Goal: Transaction & Acquisition: Purchase product/service

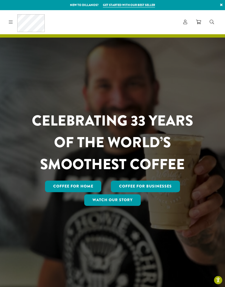
click at [188, 24] on link "Account" at bounding box center [185, 22] width 13 height 9
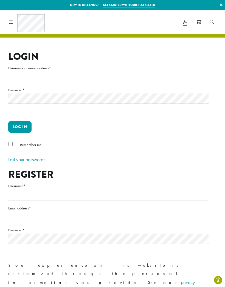
click at [20, 77] on input "Username or email address *" at bounding box center [108, 77] width 200 height 11
type input "**********"
click at [24, 124] on button "Log in" at bounding box center [19, 127] width 23 height 12
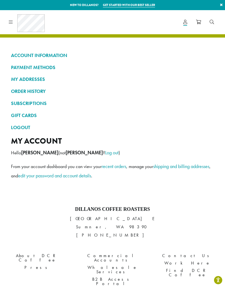
click at [27, 89] on link "ORDER HISTORY" at bounding box center [112, 91] width 203 height 9
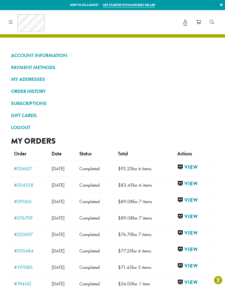
click at [198, 167] on link "View" at bounding box center [194, 167] width 34 height 7
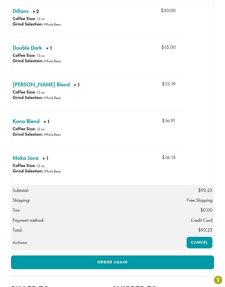
scroll to position [259, 0]
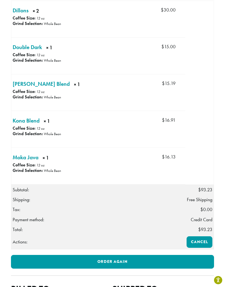
click at [121, 260] on link "Order again" at bounding box center [112, 262] width 203 height 14
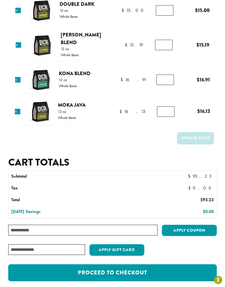
scroll to position [86, 0]
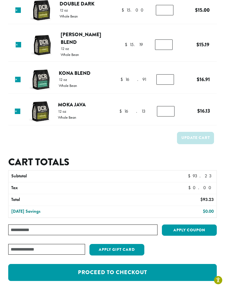
click at [153, 268] on link "Proceed to checkout" at bounding box center [112, 272] width 209 height 17
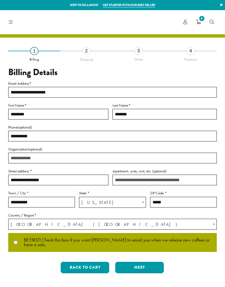
select select "**"
click at [142, 267] on button "Next" at bounding box center [139, 268] width 49 height 12
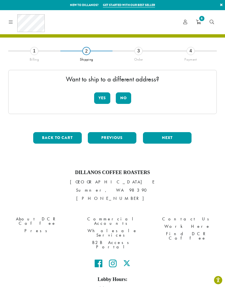
click at [125, 99] on button "No" at bounding box center [123, 99] width 15 height 12
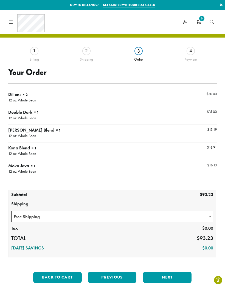
click at [170, 277] on button "Next" at bounding box center [167, 278] width 49 height 12
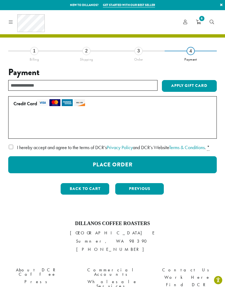
click at [133, 173] on button "Place Order" at bounding box center [112, 164] width 209 height 17
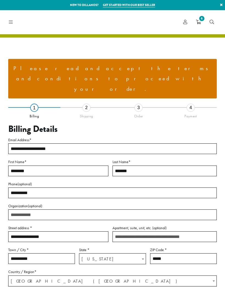
select select "**"
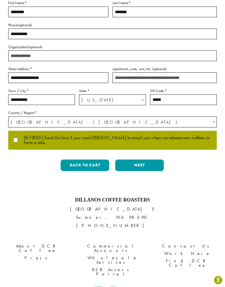
scroll to position [160, 0]
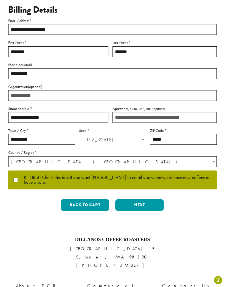
click at [144, 200] on button "Next" at bounding box center [139, 206] width 49 height 12
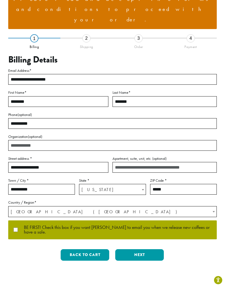
scroll to position [31, 0]
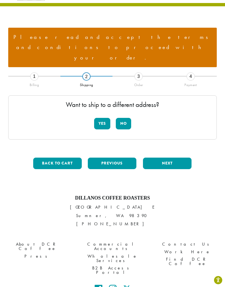
click at [126, 118] on button "No" at bounding box center [123, 124] width 15 height 12
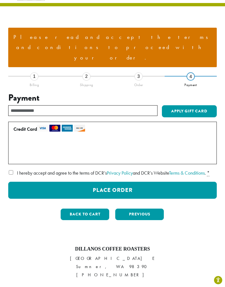
click at [169, 170] on link "Terms & Conditions" at bounding box center [187, 173] width 36 height 6
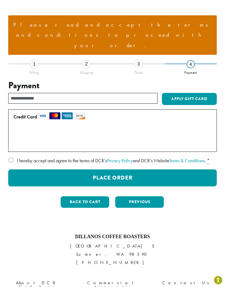
click at [9, 156] on label "I hereby accept and agree to the terms of DCR’s Privacy Policy and DCR’s Websit…" at bounding box center [112, 160] width 209 height 9
click at [144, 170] on button "Place Order" at bounding box center [112, 178] width 209 height 17
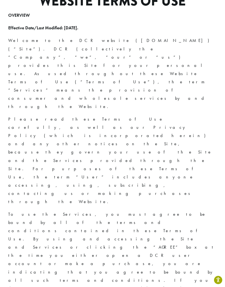
scroll to position [55, 0]
